Goal: Task Accomplishment & Management: Manage account settings

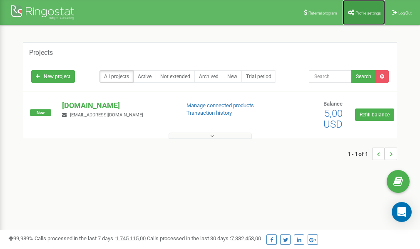
click at [360, 11] on span "Profile settings" at bounding box center [367, 13] width 25 height 5
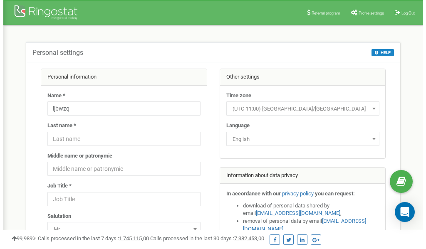
scroll to position [42, 0]
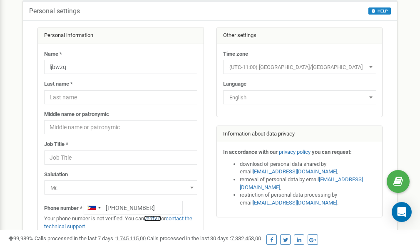
click at [156, 218] on link "verify it" at bounding box center [152, 218] width 17 height 6
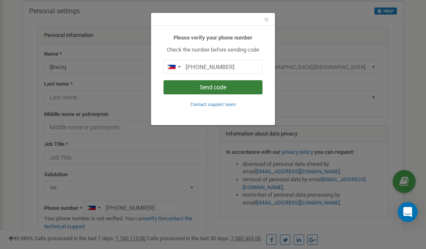
click at [210, 86] on button "Send code" at bounding box center [212, 87] width 99 height 14
